Goal: Entertainment & Leisure: Consume media (video, audio)

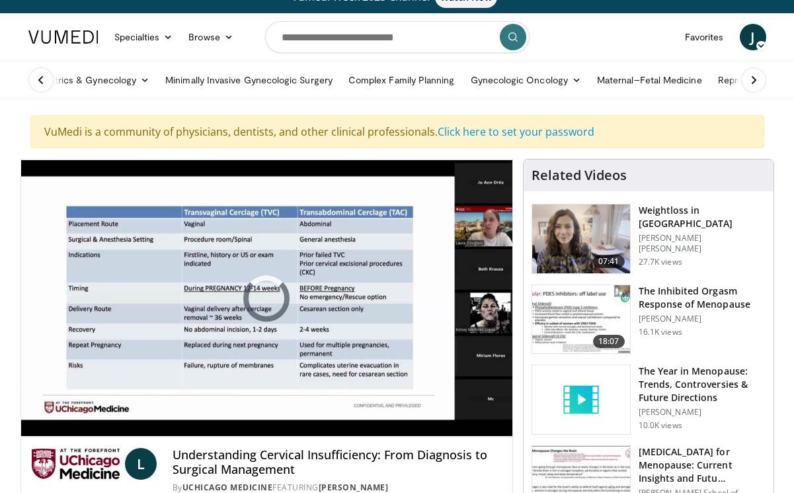
scroll to position [19, 0]
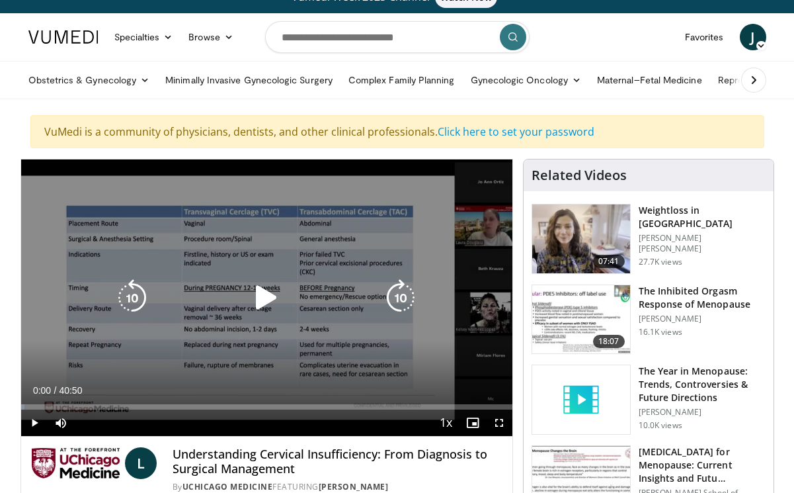
click at [271, 303] on icon "Video Player" at bounding box center [266, 297] width 37 height 37
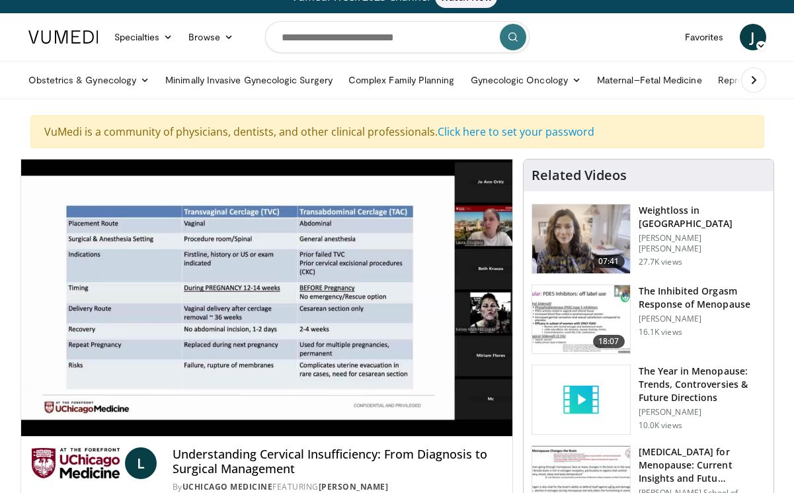
click at [508, 436] on span "Video Player" at bounding box center [499, 449] width 26 height 26
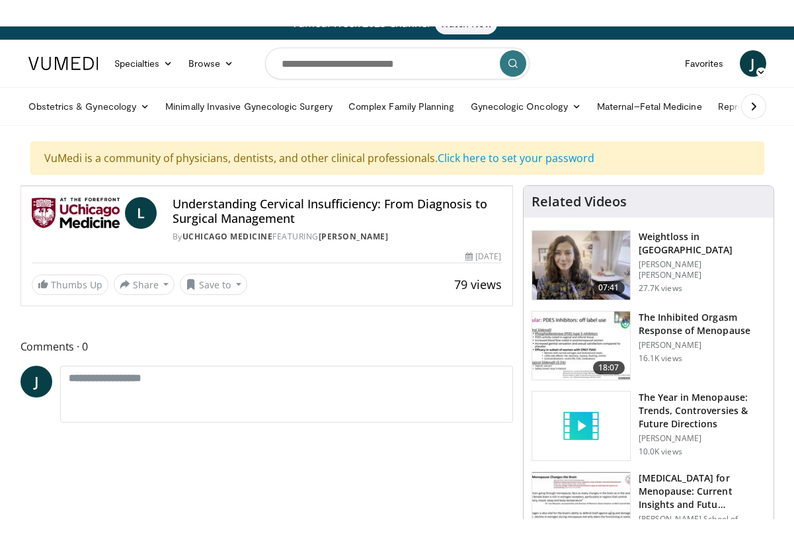
scroll to position [16, 0]
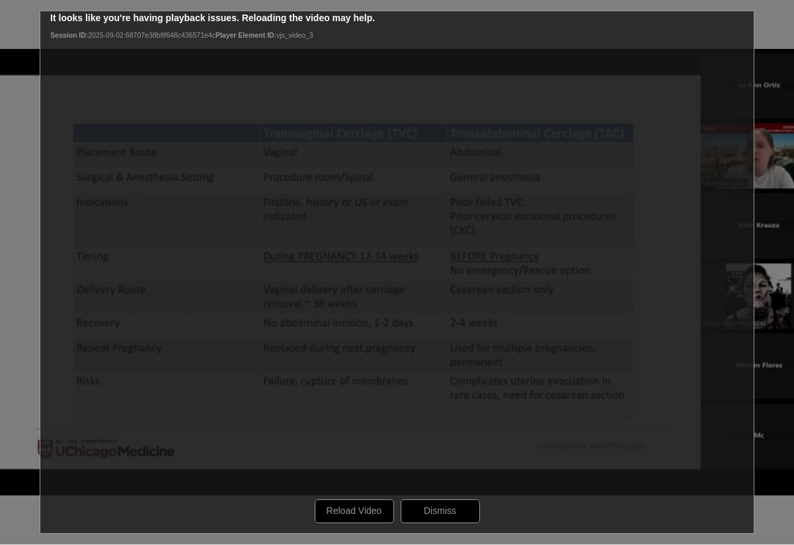
click at [445, 492] on div "10 seconds Tap to unmute" at bounding box center [397, 272] width 794 height 544
click at [446, 492] on div "10 seconds Tap to unmute" at bounding box center [397, 272] width 794 height 544
click at [450, 492] on div "10 seconds Tap to unmute" at bounding box center [397, 272] width 794 height 544
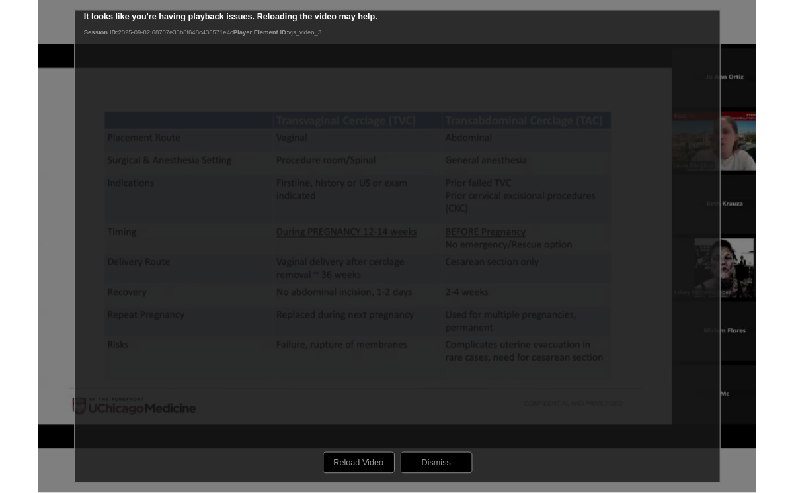
scroll to position [18, 0]
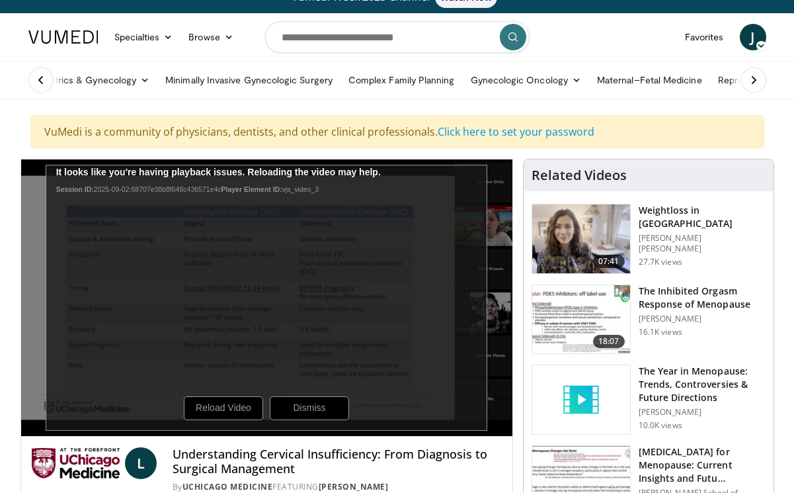
click at [313, 397] on div "10 seconds Tap to unmute" at bounding box center [266, 298] width 491 height 276
click at [310, 409] on div "10 seconds Tap to unmute" at bounding box center [266, 298] width 491 height 276
click at [313, 412] on div "10 seconds Tap to unmute" at bounding box center [266, 298] width 491 height 276
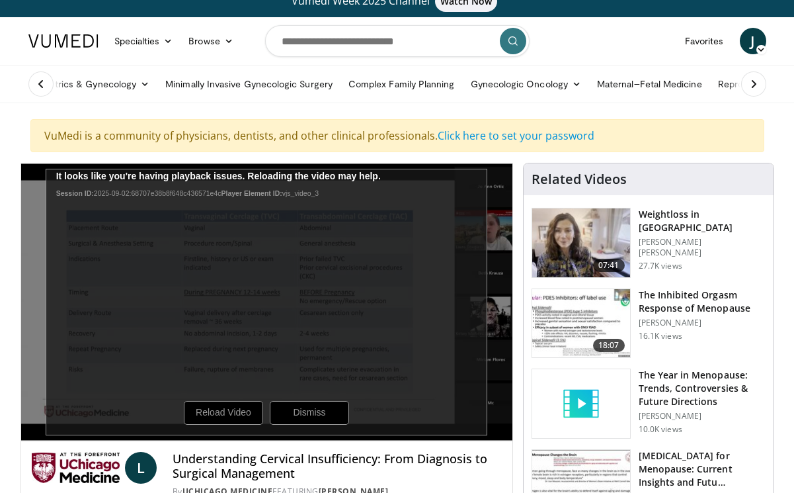
scroll to position [0, 0]
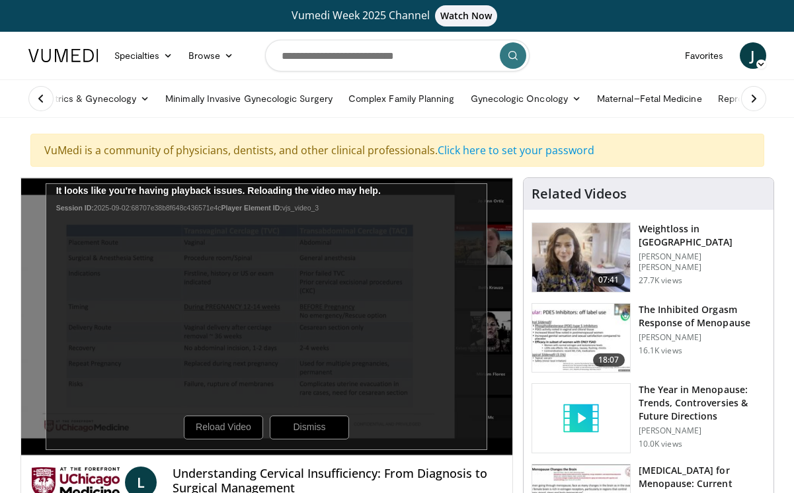
click at [264, 317] on div "10 seconds Tap to unmute" at bounding box center [266, 316] width 491 height 277
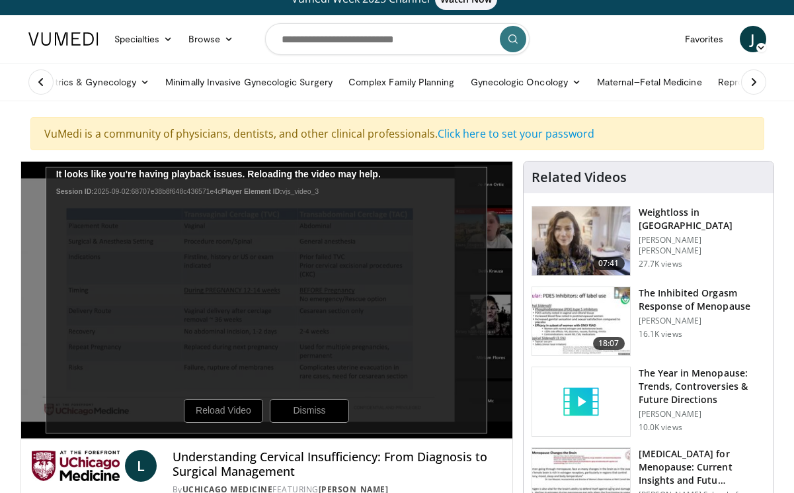
scroll to position [18, 0]
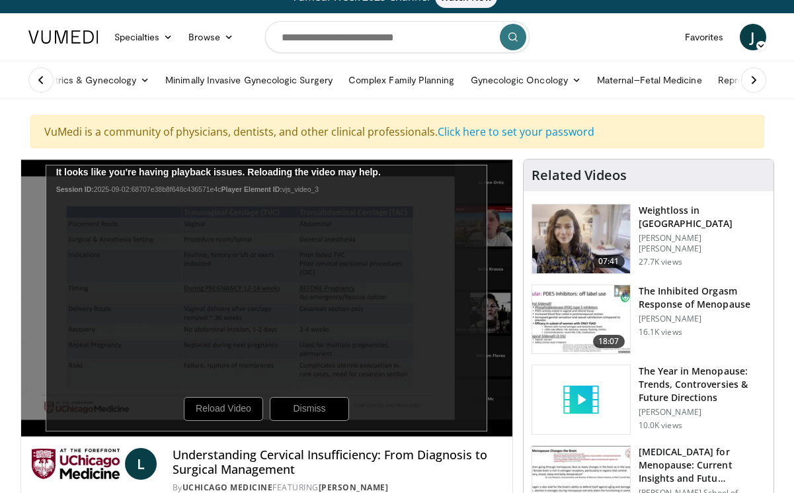
click at [40, 405] on div "10 seconds Tap to unmute" at bounding box center [266, 298] width 491 height 277
click at [231, 408] on div "10 seconds Tap to unmute" at bounding box center [266, 298] width 491 height 277
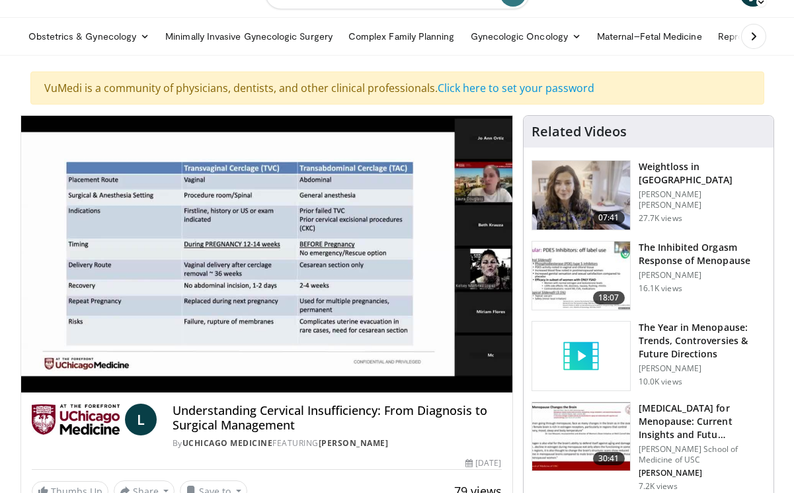
scroll to position [62, 0]
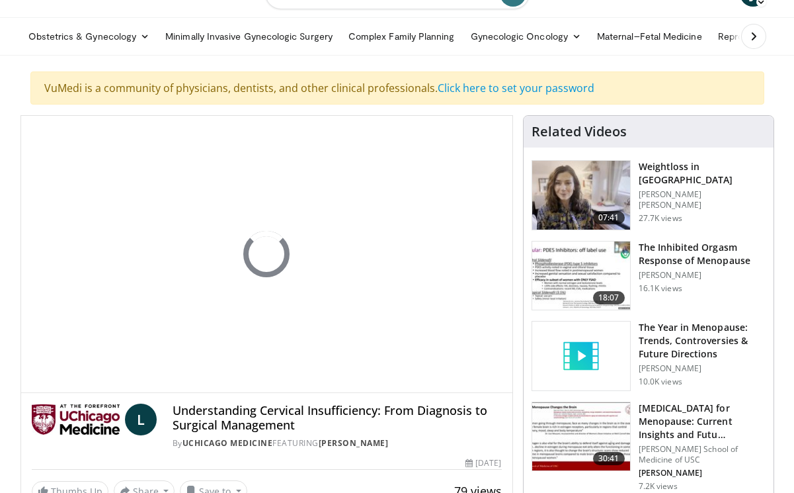
click at [380, 253] on div "10 seconds Tap to unmute" at bounding box center [266, 254] width 491 height 276
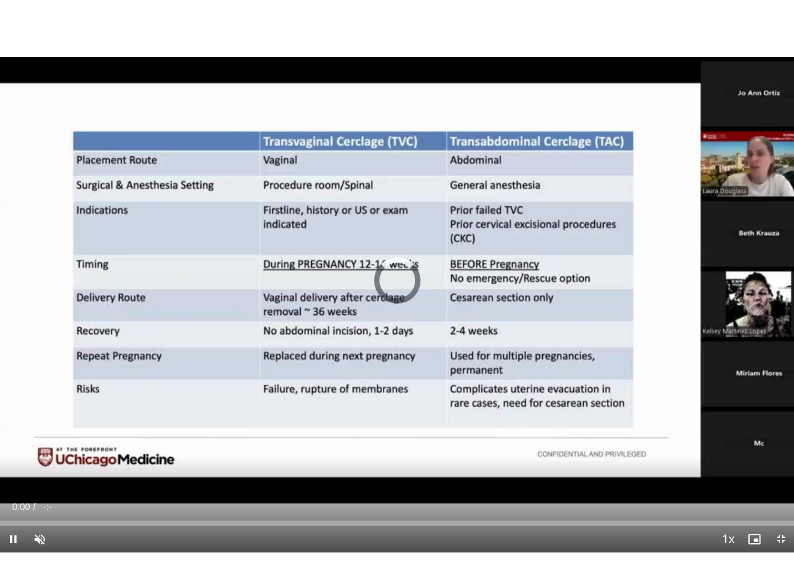
scroll to position [32, 0]
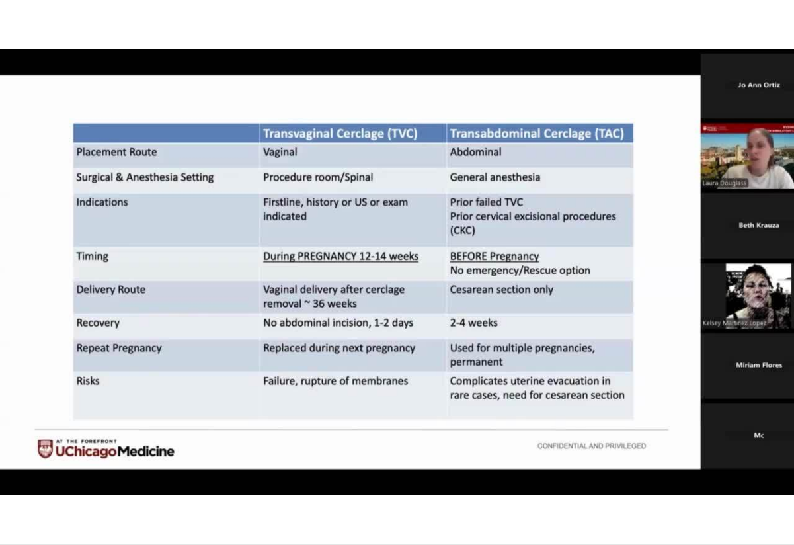
click at [282, 253] on div "10 seconds Tap to unmute" at bounding box center [397, 272] width 794 height 544
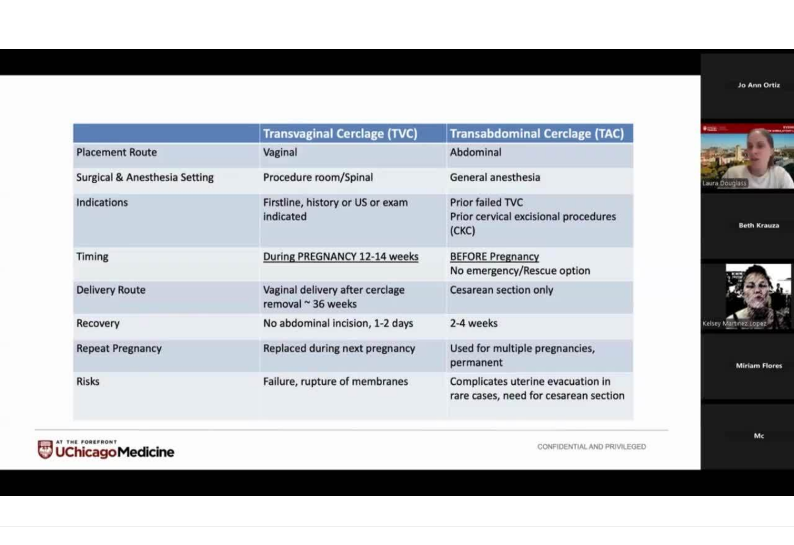
scroll to position [0, 0]
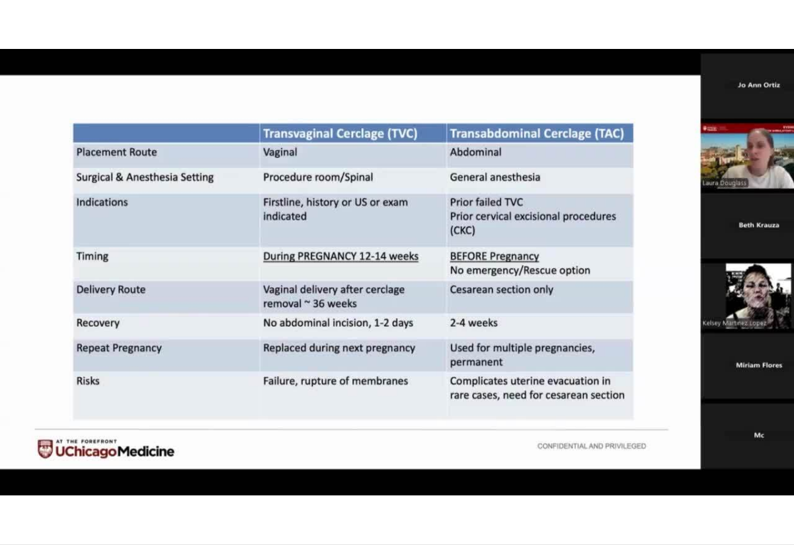
click at [534, 269] on div "10 seconds Tap to unmute" at bounding box center [397, 272] width 794 height 544
click at [438, 343] on div "10 seconds Tap to unmute" at bounding box center [397, 272] width 794 height 544
click at [638, 392] on div "10 seconds Tap to unmute" at bounding box center [397, 272] width 794 height 544
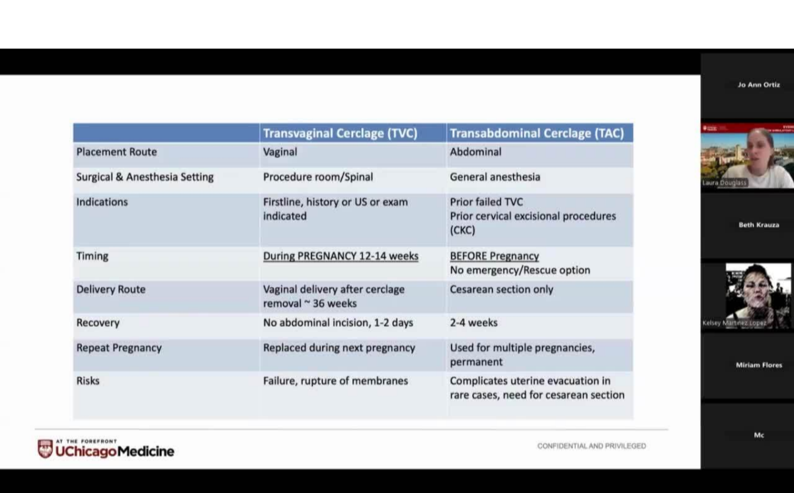
scroll to position [62, 0]
